Goal: Task Accomplishment & Management: Complete application form

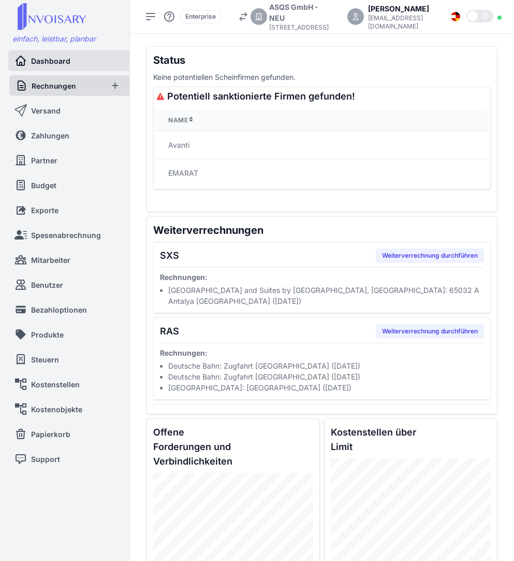
click at [66, 85] on span "Rechnungen" at bounding box center [54, 85] width 44 height 11
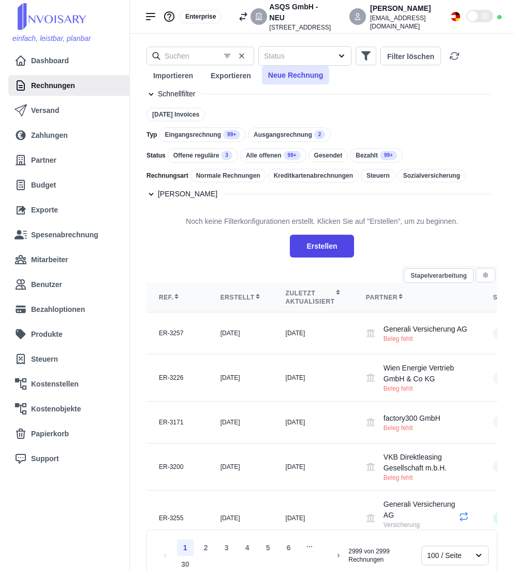
click at [291, 71] on button "Neue Rechnung" at bounding box center [296, 75] width 68 height 19
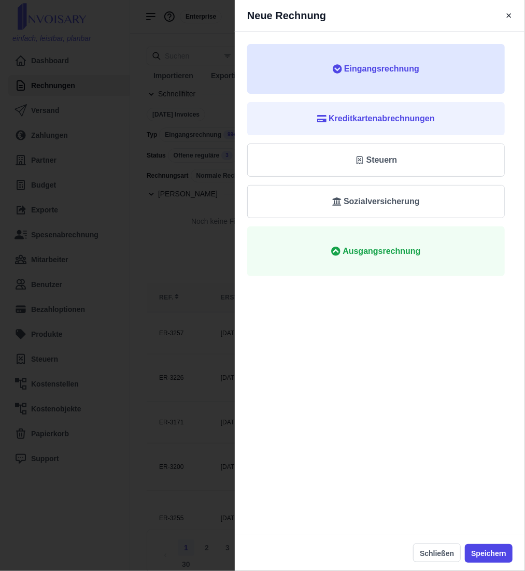
click at [331, 70] on span "Eingangsrechnung" at bounding box center [376, 69] width 224 height 12
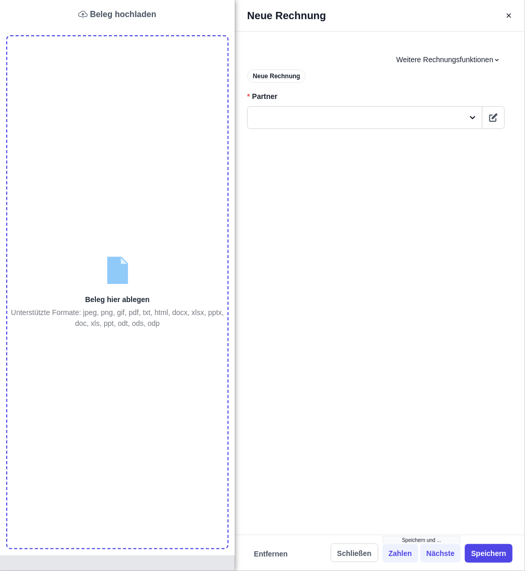
type input "C:\fakepath\RK Marketing Südafrika [DATE] [DATE].pdf"
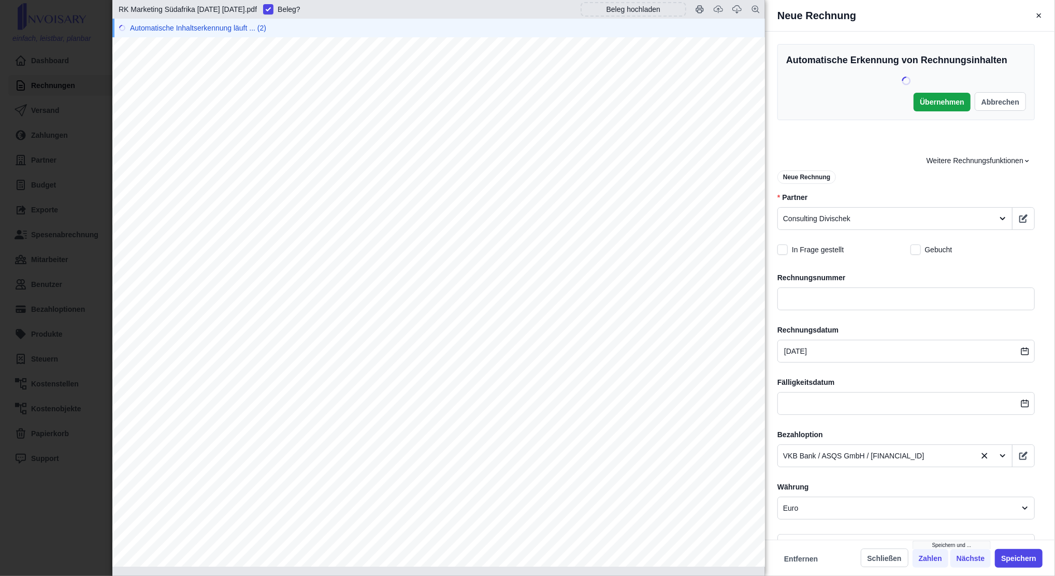
scroll to position [69, 0]
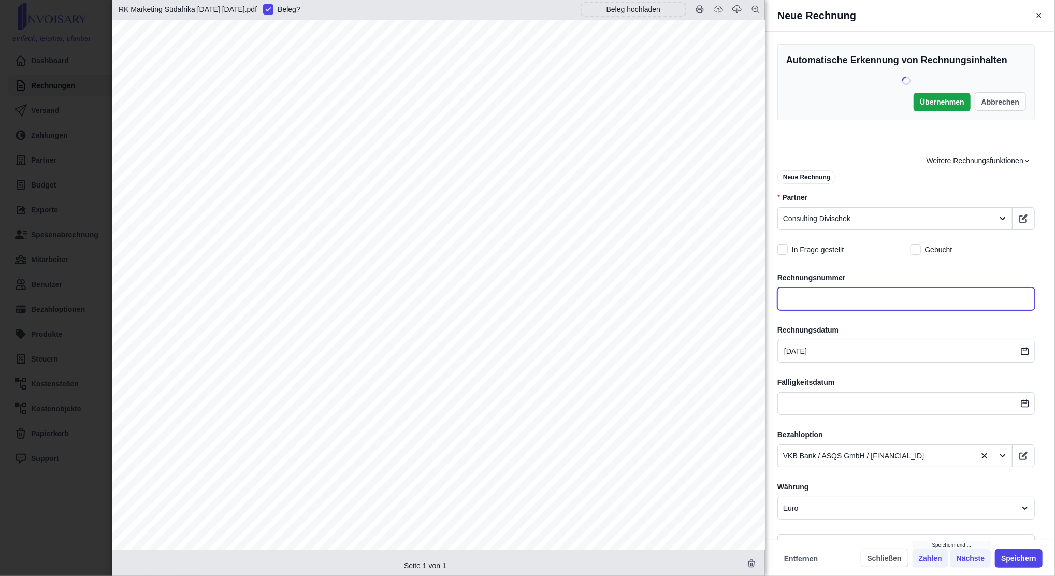
click at [514, 294] on input "text" at bounding box center [906, 299] width 257 height 23
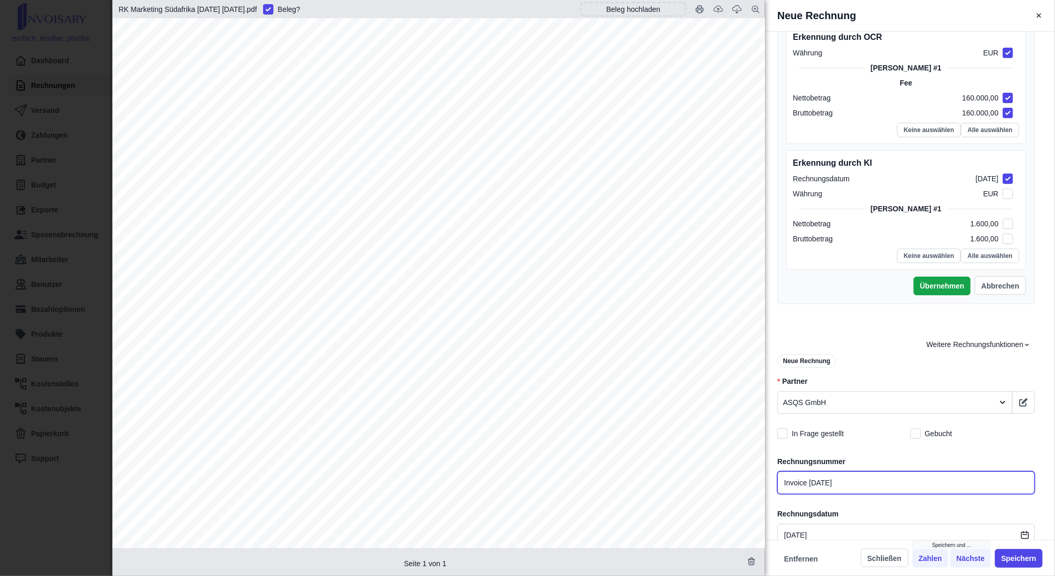
scroll to position [207, 0]
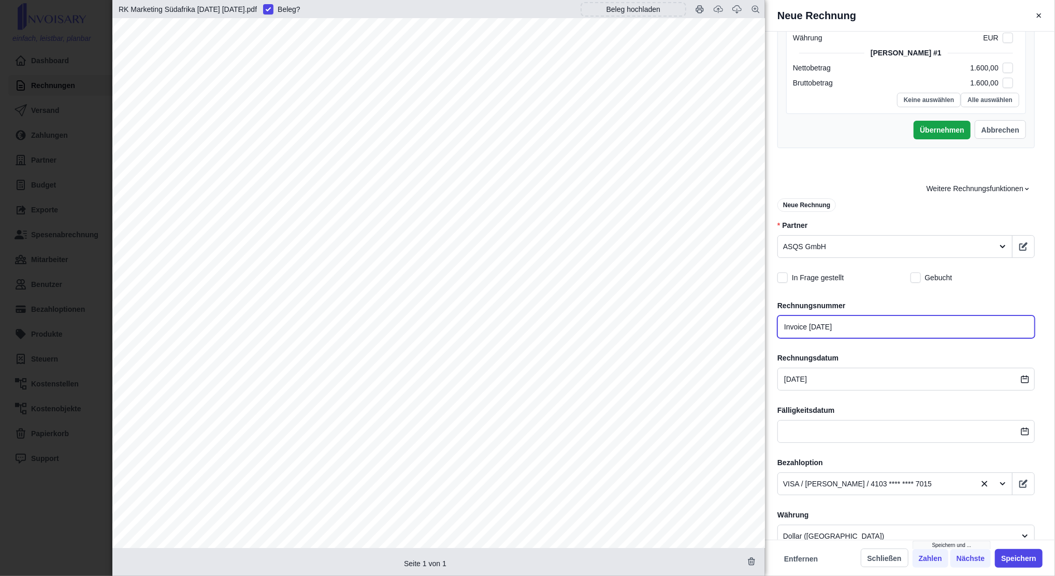
type input "Invoice [DATE]"
click at [514, 241] on div at bounding box center [885, 246] width 205 height 13
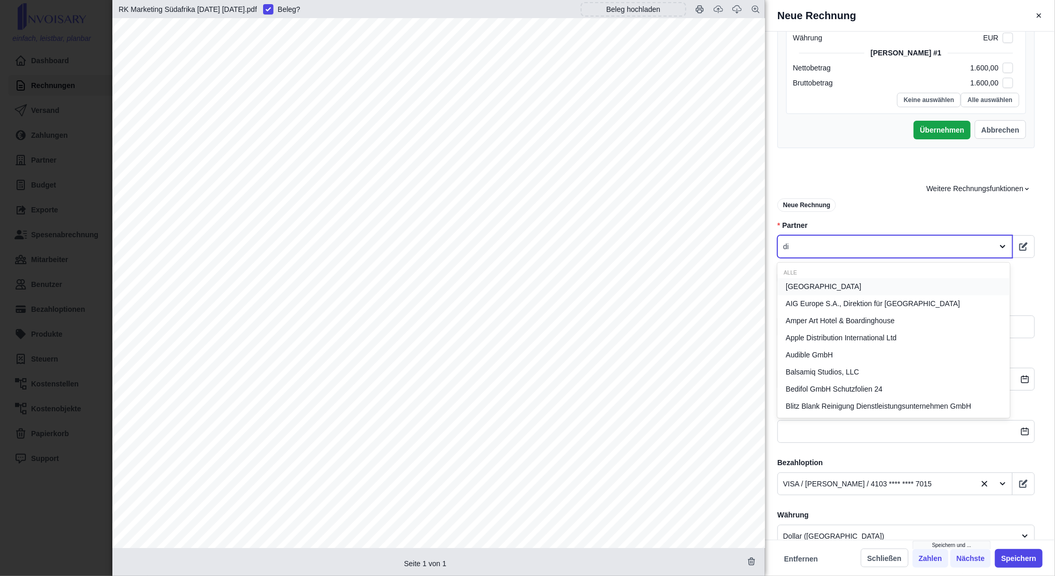
type input "div"
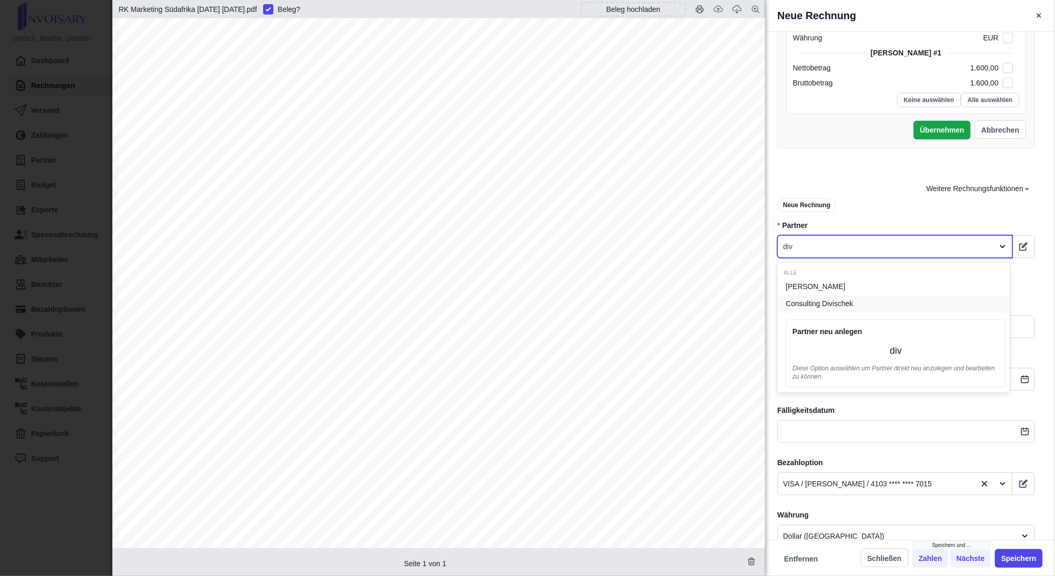
click at [514, 305] on span "Consulting Divischek" at bounding box center [819, 303] width 67 height 11
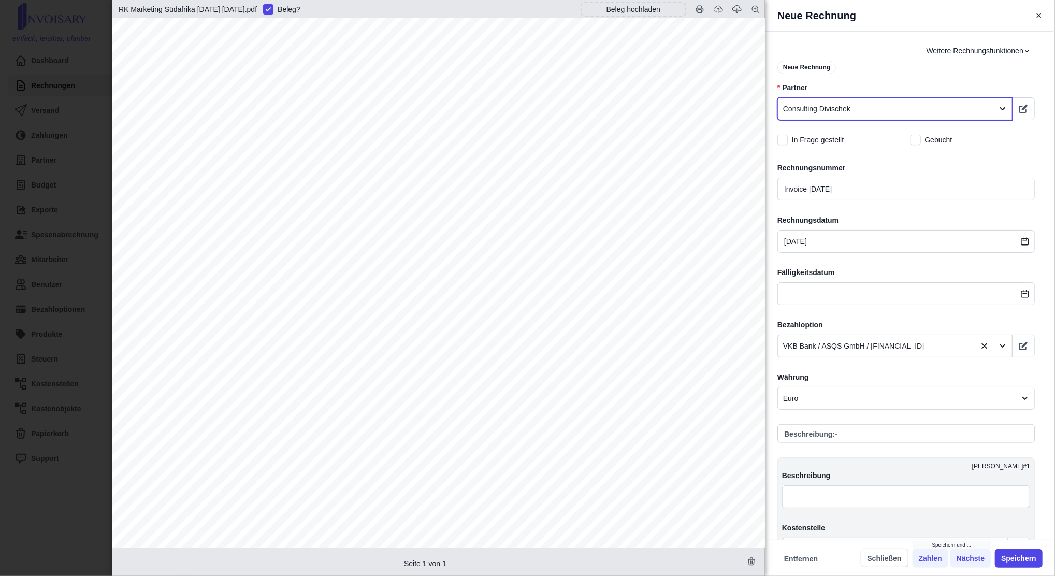
scroll to position [414, 0]
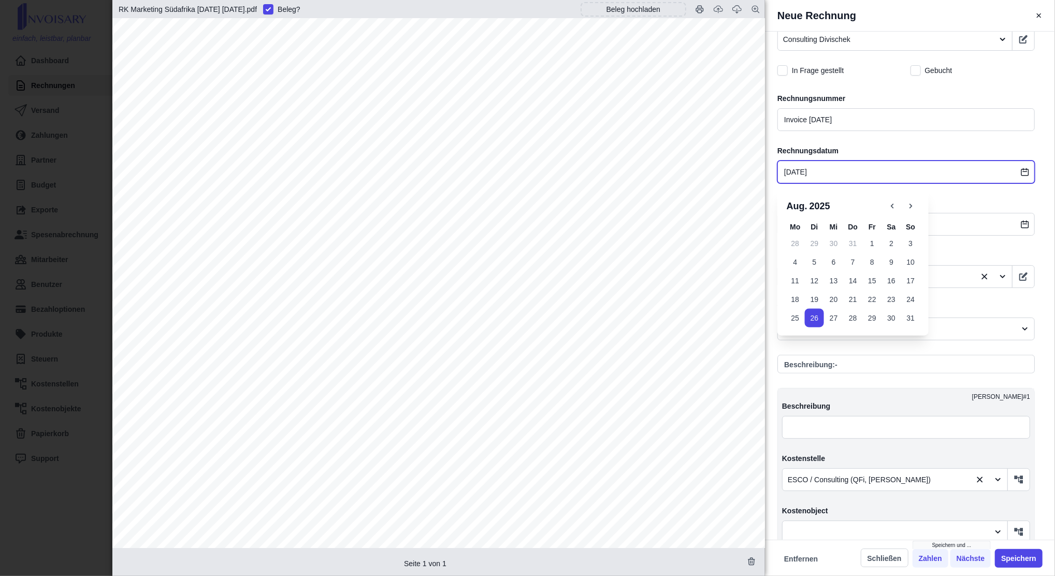
click at [514, 170] on input "[DATE]" at bounding box center [906, 172] width 257 height 23
click at [514, 317] on button "25" at bounding box center [795, 318] width 19 height 19
type input "[DATE]"
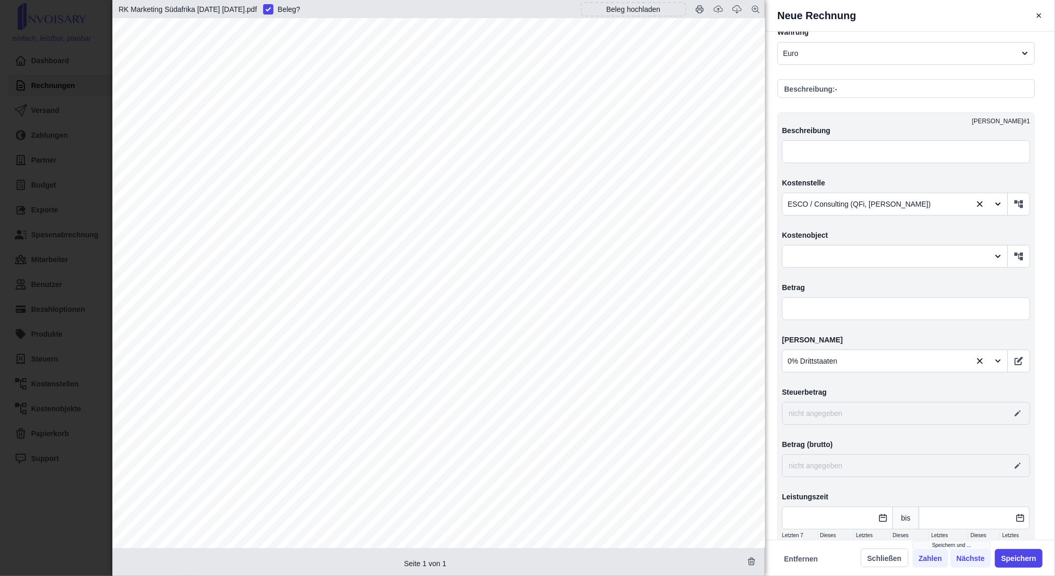
scroll to position [691, 0]
drag, startPoint x: 803, startPoint y: 302, endPoint x: 793, endPoint y: 302, distance: 9.8
click at [514, 302] on input "text" at bounding box center [906, 308] width 248 height 23
type input "1,00"
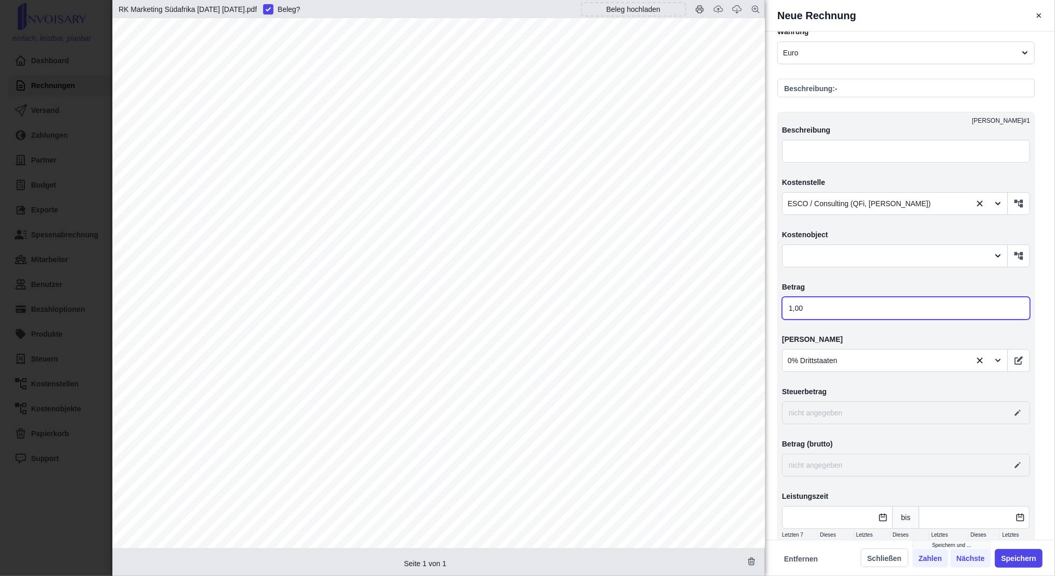
type input "1,00"
type input "0,00"
type input "16,00"
type input "160,00"
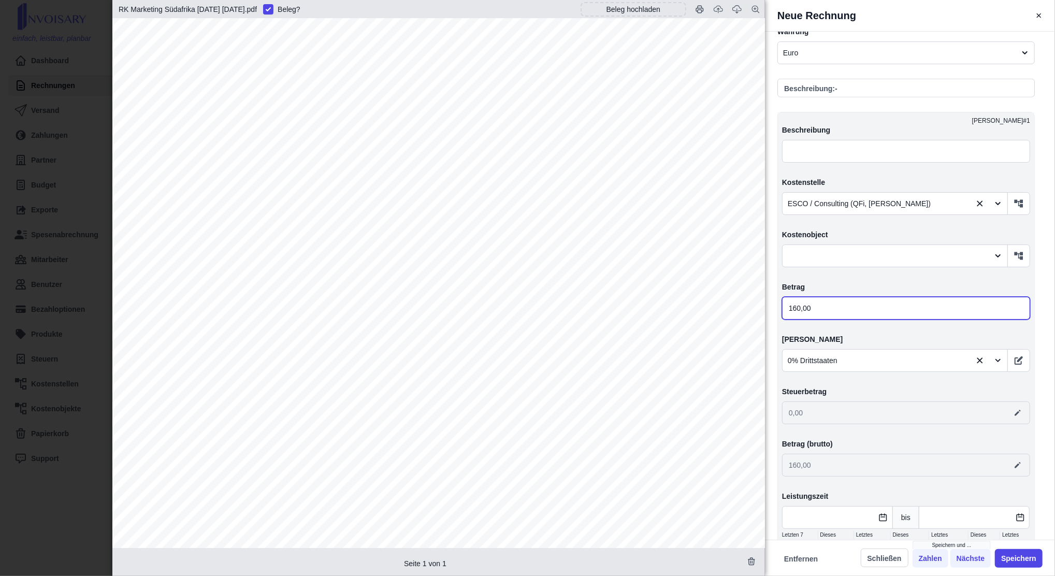
type input "1 600,00"
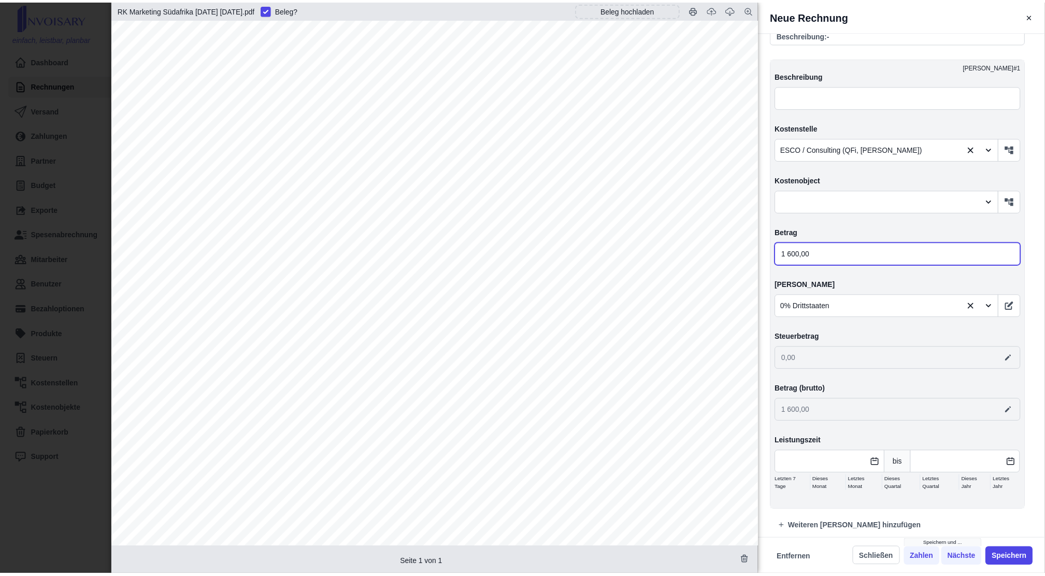
scroll to position [0, 0]
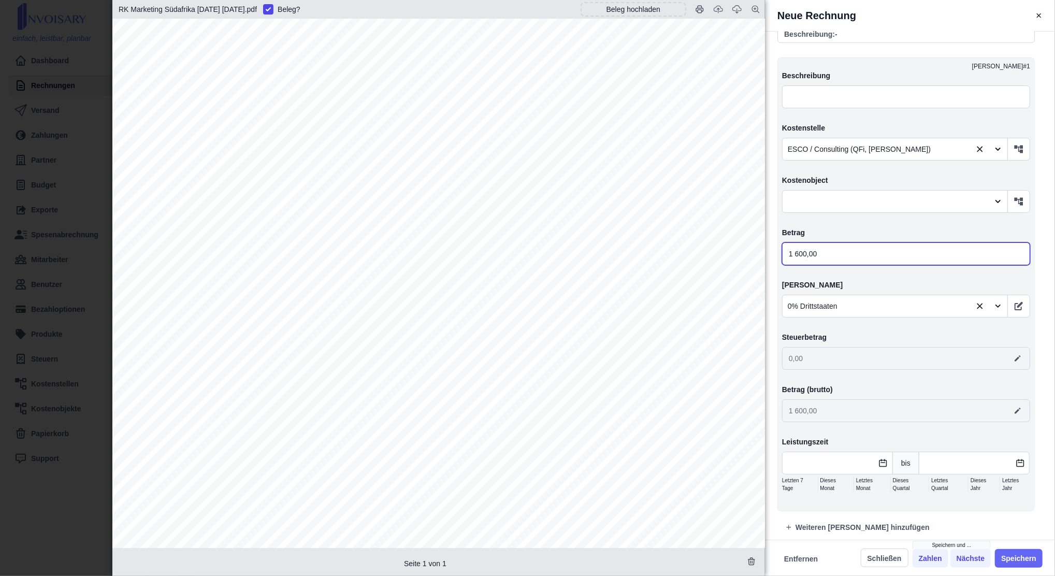
type input "1 600,00"
click at [514, 563] on button "Speichern" at bounding box center [1019, 558] width 48 height 19
